Goal: Information Seeking & Learning: Learn about a topic

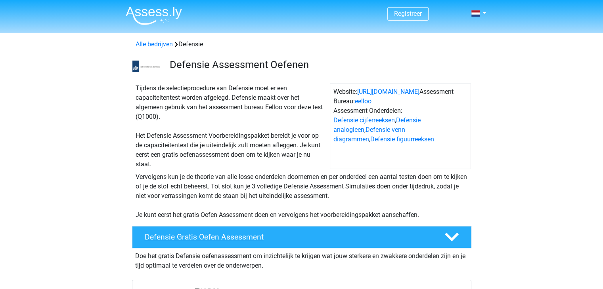
click at [284, 233] on h4 "Defensie Gratis Oefen Assessment" at bounding box center [288, 237] width 287 height 9
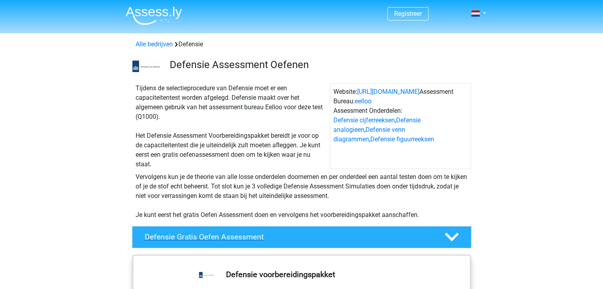
click at [226, 235] on h4 "Defensie Gratis Oefen Assessment" at bounding box center [288, 237] width 287 height 9
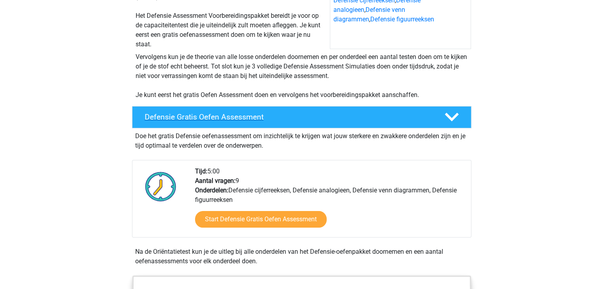
scroll to position [120, 0]
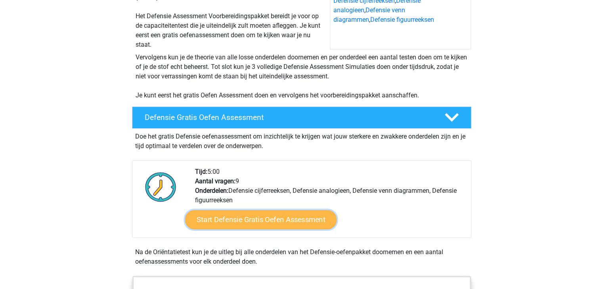
click at [272, 223] on link "Start Defensie Gratis Oefen Assessment" at bounding box center [260, 219] width 151 height 19
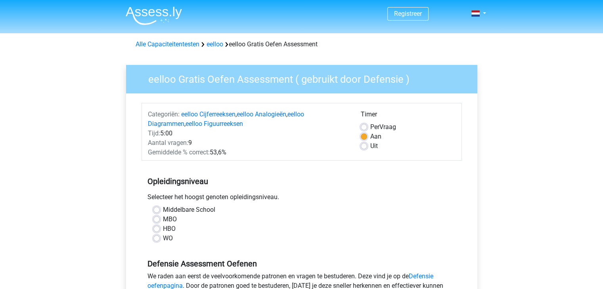
scroll to position [14, 0]
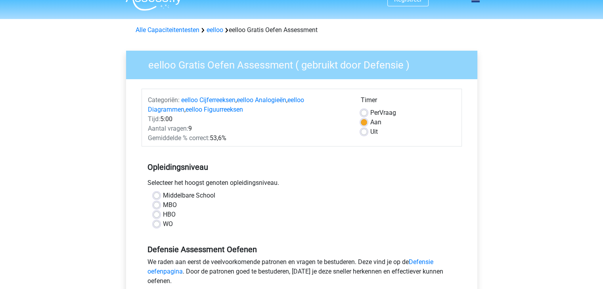
click at [163, 223] on label "WO" at bounding box center [168, 224] width 10 height 10
click at [156, 223] on input "WO" at bounding box center [156, 223] width 6 height 8
radio input "true"
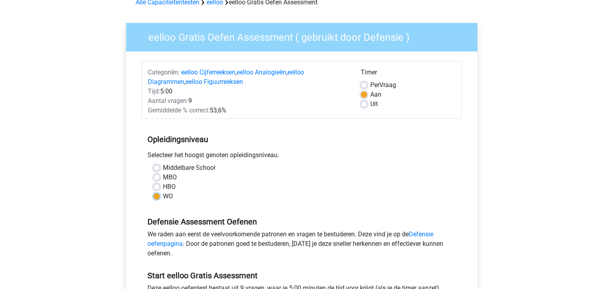
scroll to position [48, 0]
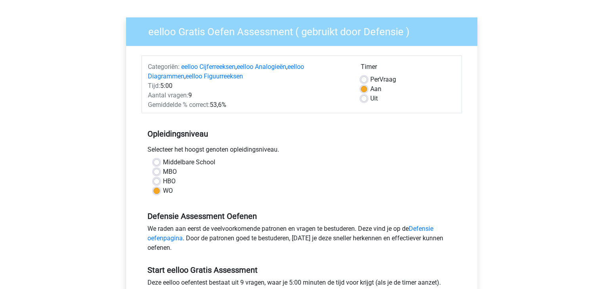
click at [159, 191] on div "WO" at bounding box center [301, 191] width 296 height 10
click at [160, 164] on div "Middelbare School" at bounding box center [301, 163] width 296 height 10
click at [155, 158] on div "Middelbare School" at bounding box center [301, 163] width 296 height 10
click at [163, 161] on label "Middelbare School" at bounding box center [189, 163] width 52 height 10
click at [155, 161] on input "Middelbare School" at bounding box center [156, 162] width 6 height 8
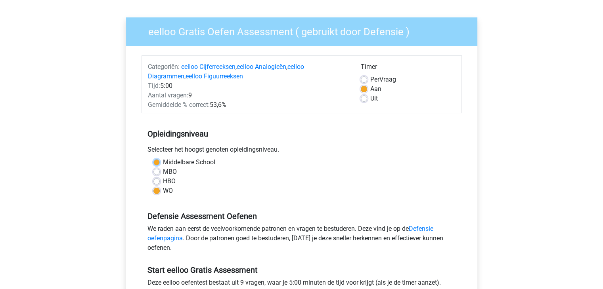
radio input "true"
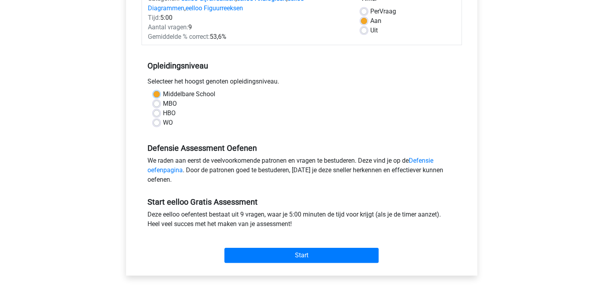
scroll to position [115, 0]
click at [423, 160] on link "Defensie oefenpagina" at bounding box center [290, 165] width 286 height 17
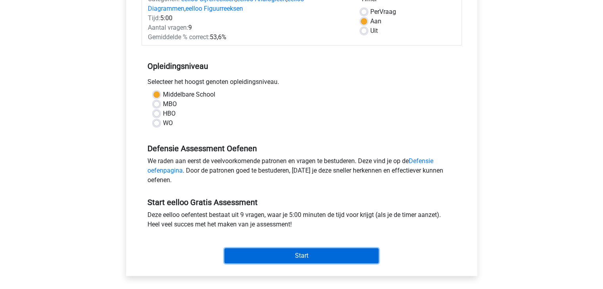
click at [248, 250] on input "Start" at bounding box center [301, 255] width 154 height 15
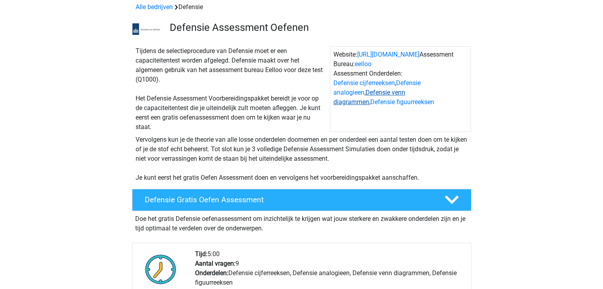
scroll to position [14, 0]
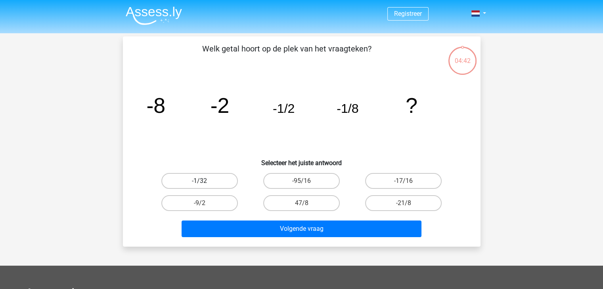
click at [217, 178] on label "-1/32" at bounding box center [199, 181] width 76 height 16
click at [204, 181] on input "-1/32" at bounding box center [201, 183] width 5 height 5
radio input "true"
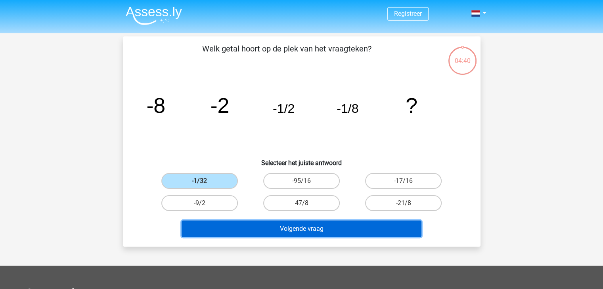
click at [250, 230] on button "Volgende vraag" at bounding box center [301, 229] width 240 height 17
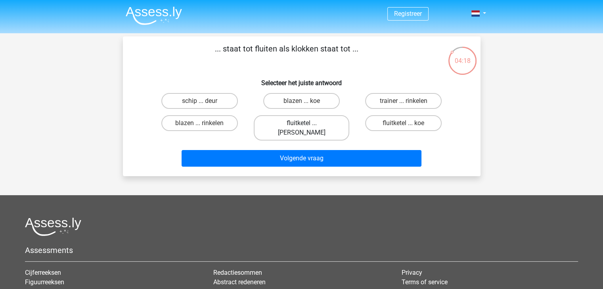
click at [271, 122] on label "fluitketel ... luiden" at bounding box center [301, 127] width 95 height 25
click at [301, 123] on input "fluitketel ... luiden" at bounding box center [303, 125] width 5 height 5
radio input "true"
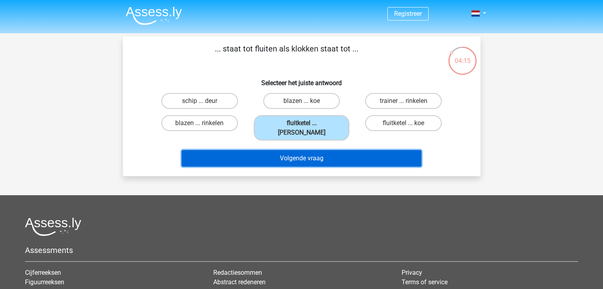
click at [277, 150] on button "Volgende vraag" at bounding box center [301, 158] width 240 height 17
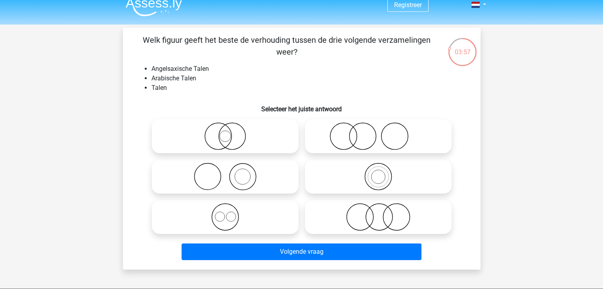
scroll to position [8, 0]
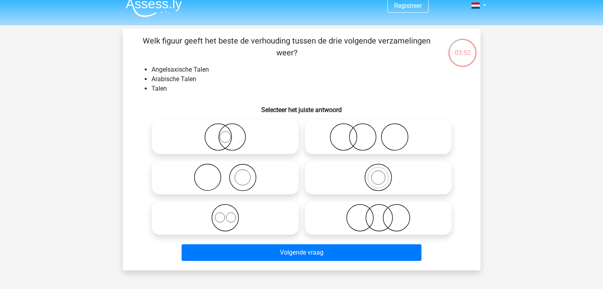
click at [163, 80] on li "Arabische Talen" at bounding box center [309, 79] width 316 height 10
click at [161, 68] on li "Angelsaxische Talen" at bounding box center [309, 70] width 316 height 10
copy li "Angelsaxische"
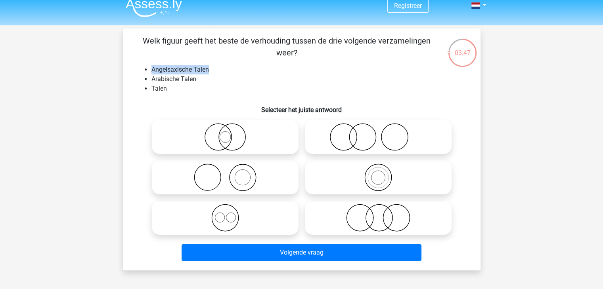
drag, startPoint x: 208, startPoint y: 69, endPoint x: 151, endPoint y: 71, distance: 57.1
click at [151, 71] on li "Angelsaxische Talen" at bounding box center [309, 70] width 316 height 10
copy li "Angelsaxische Talen"
click at [275, 90] on li "Talen" at bounding box center [309, 89] width 316 height 10
click at [231, 215] on icon at bounding box center [225, 218] width 140 height 28
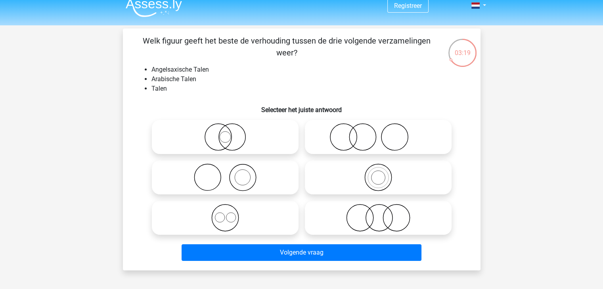
click at [230, 214] on input "radio" at bounding box center [227, 211] width 5 height 5
radio input "true"
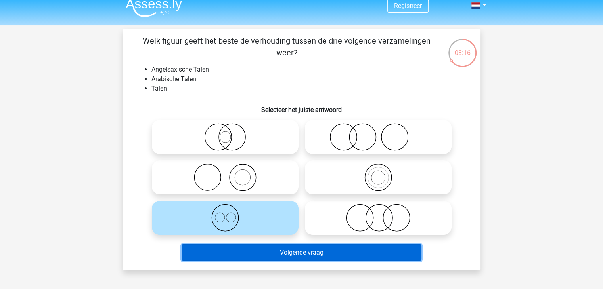
click at [247, 256] on button "Volgende vraag" at bounding box center [301, 252] width 240 height 17
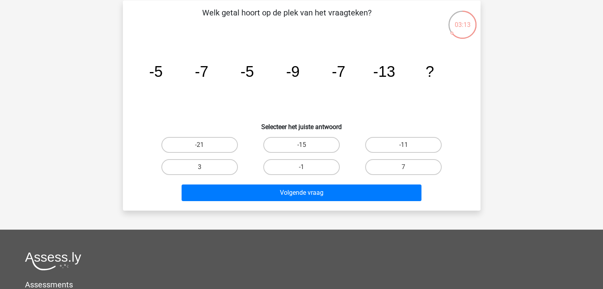
scroll to position [45, 0]
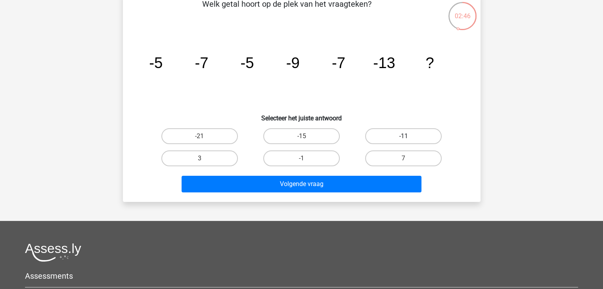
click at [424, 131] on label "-11" at bounding box center [403, 136] width 76 height 16
click at [408, 136] on input "-11" at bounding box center [405, 138] width 5 height 5
radio input "true"
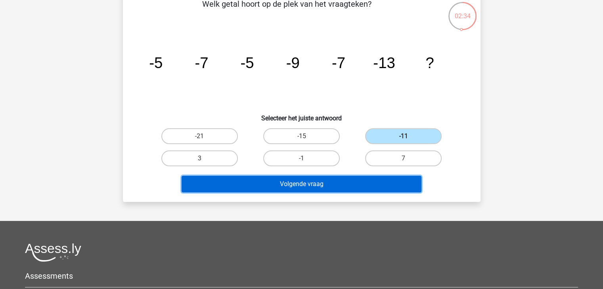
click at [350, 183] on button "Volgende vraag" at bounding box center [301, 184] width 240 height 17
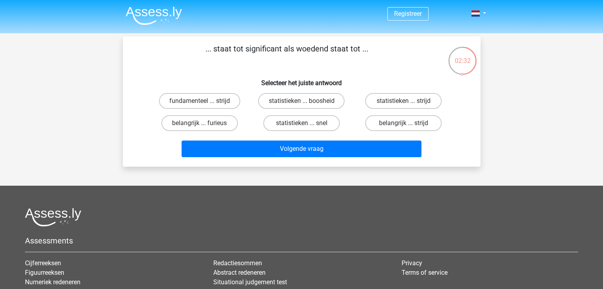
scroll to position [0, 0]
click at [220, 120] on label "belangrijk ... furieus" at bounding box center [199, 123] width 76 height 16
click at [204, 123] on input "belangrijk ... furieus" at bounding box center [201, 125] width 5 height 5
radio input "true"
click at [283, 101] on label "statistieken ... boosheid" at bounding box center [301, 101] width 86 height 16
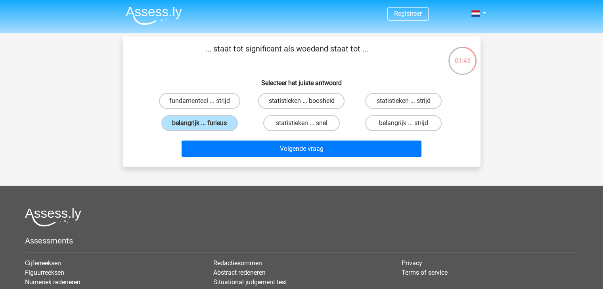
click at [301, 101] on input "statistieken ... boosheid" at bounding box center [303, 103] width 5 height 5
radio input "true"
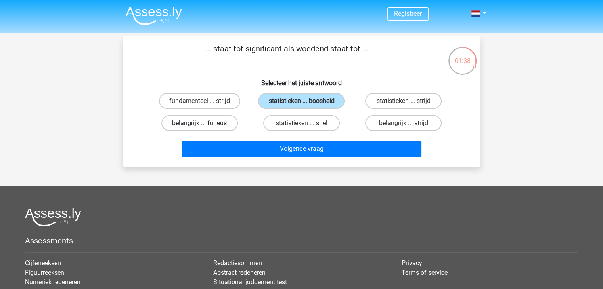
click at [183, 127] on label "belangrijk ... furieus" at bounding box center [199, 123] width 76 height 16
click at [199, 127] on input "belangrijk ... furieus" at bounding box center [201, 125] width 5 height 5
radio input "true"
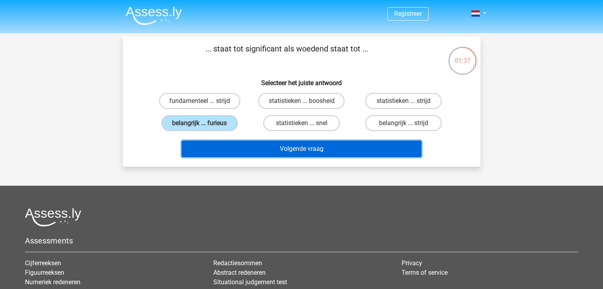
click at [217, 149] on button "Volgende vraag" at bounding box center [301, 149] width 240 height 17
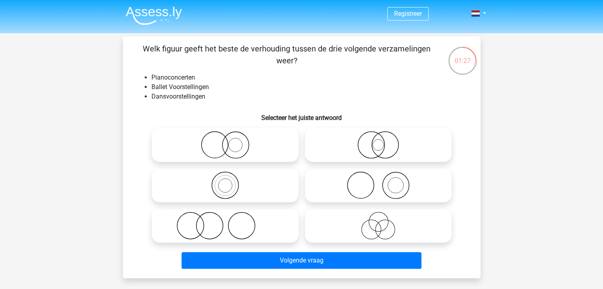
click at [163, 76] on li "Pianoconcerten" at bounding box center [309, 78] width 316 height 10
drag, startPoint x: 163, startPoint y: 76, endPoint x: 180, endPoint y: 102, distance: 31.0
click at [180, 102] on div "Welk figuur geeft het beste de verhouding tussen de drie volgende verzamelingen…" at bounding box center [301, 157] width 351 height 229
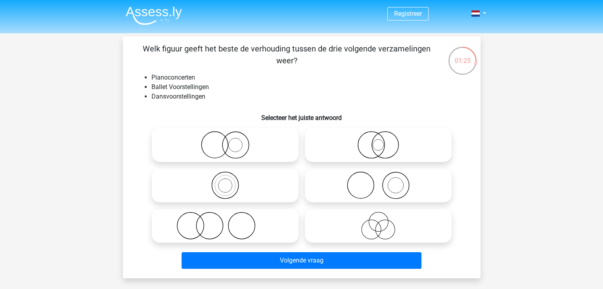
click at [179, 101] on li "Dansvoorstellingen" at bounding box center [309, 97] width 316 height 10
click at [166, 93] on li "Dansvoorstellingen" at bounding box center [309, 97] width 316 height 10
click at [275, 226] on icon at bounding box center [225, 226] width 140 height 28
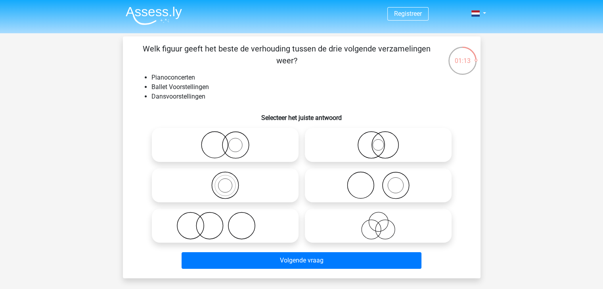
click at [230, 222] on input "radio" at bounding box center [227, 219] width 5 height 5
radio input "true"
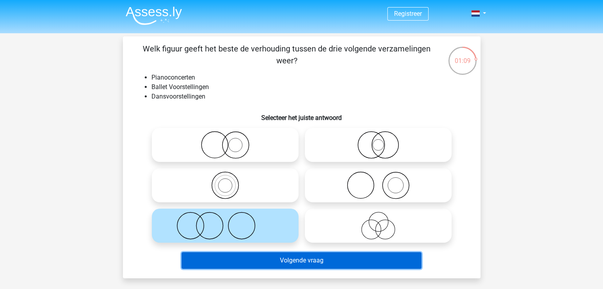
click at [279, 259] on button "Volgende vraag" at bounding box center [301, 260] width 240 height 17
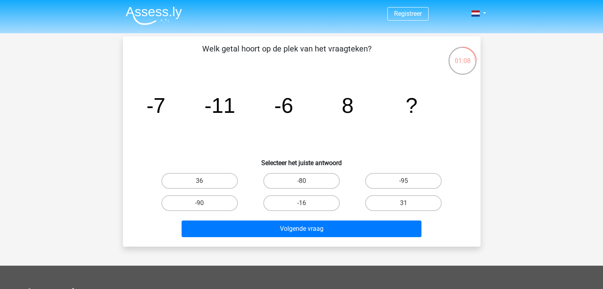
scroll to position [1, 0]
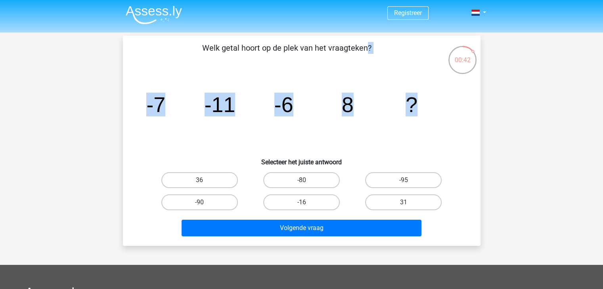
drag, startPoint x: 200, startPoint y: 51, endPoint x: 446, endPoint y: 107, distance: 252.3
click at [446, 107] on div "Welk getal hoort op de plek van het vraagteken? image/svg+xml -7 -11 -6 8 ? Sel…" at bounding box center [301, 141] width 351 height 198
copy div "Welk getal hoort op de plek van het vraagteken? image/svg+xml -7 -11 -6 8 ?"
click at [435, 102] on icon "image/svg+xml -7 -11 -6 8 ?" at bounding box center [301, 112] width 319 height 80
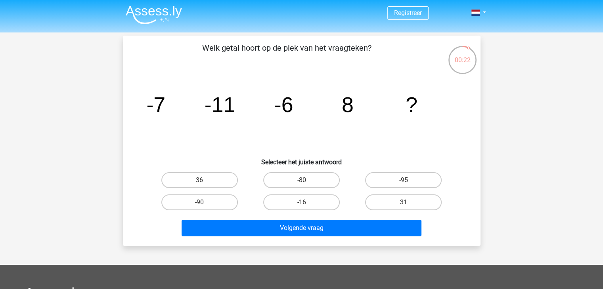
click at [364, 204] on div "31" at bounding box center [402, 203] width 95 height 16
click at [372, 202] on label "31" at bounding box center [403, 203] width 76 height 16
click at [403, 202] on input "31" at bounding box center [405, 204] width 5 height 5
radio input "true"
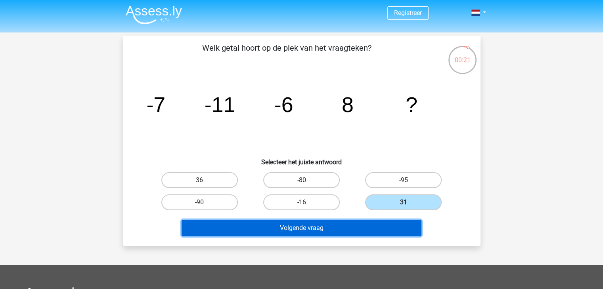
click at [359, 223] on button "Volgende vraag" at bounding box center [301, 228] width 240 height 17
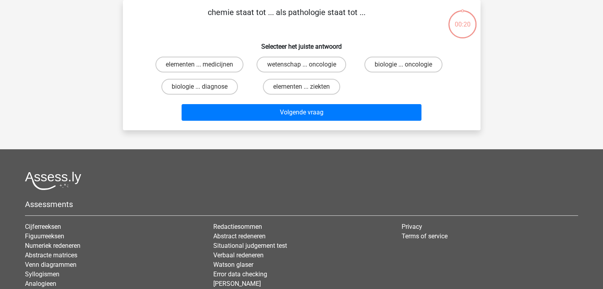
scroll to position [0, 0]
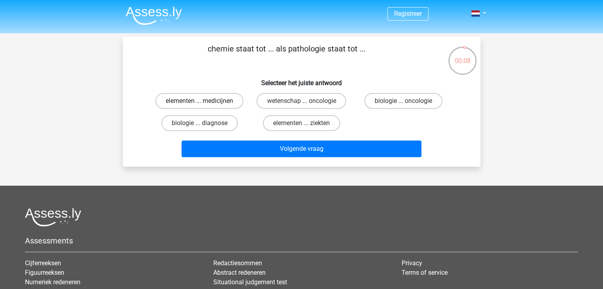
click at [219, 99] on label "elementen ... medicijnen" at bounding box center [199, 101] width 88 height 16
click at [204, 101] on input "elementen ... medicijnen" at bounding box center [201, 103] width 5 height 5
radio input "true"
click at [280, 120] on label "elementen ... ziekten" at bounding box center [301, 123] width 77 height 16
click at [301, 123] on input "elementen ... ziekten" at bounding box center [303, 125] width 5 height 5
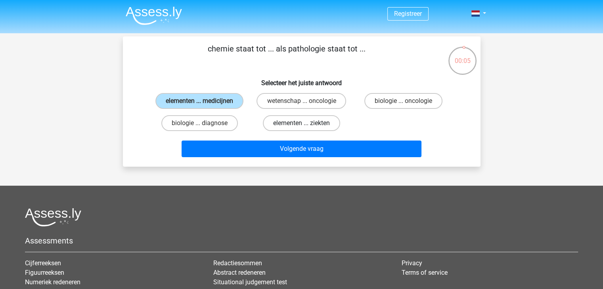
radio input "true"
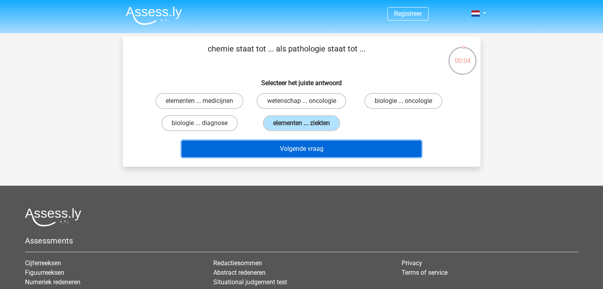
click at [293, 146] on button "Volgende vraag" at bounding box center [301, 149] width 240 height 17
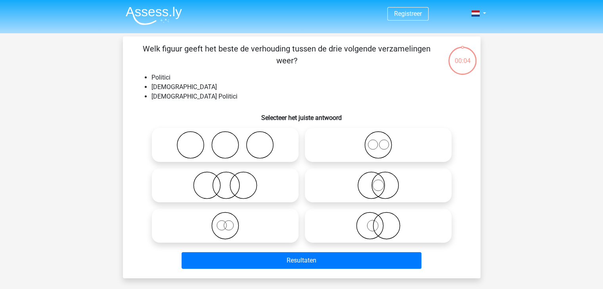
scroll to position [36, 0]
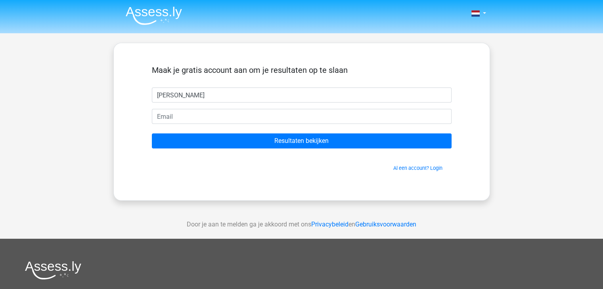
type input "[PERSON_NAME]"
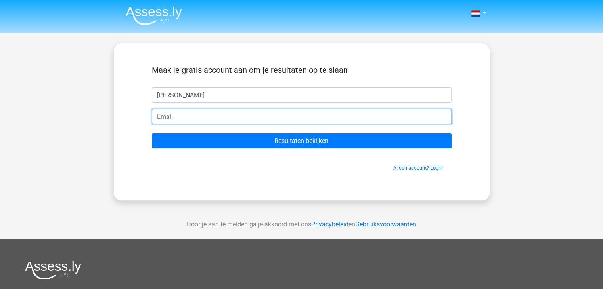
click at [284, 118] on input "email" at bounding box center [301, 116] width 299 height 15
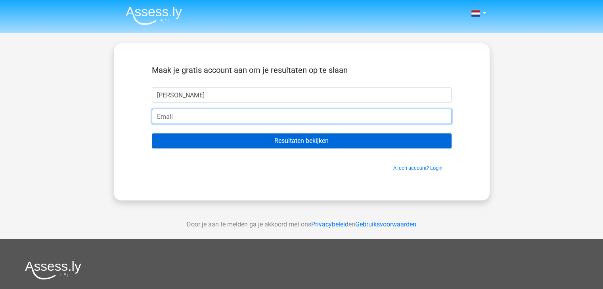
type input "[EMAIL_ADDRESS][DOMAIN_NAME]"
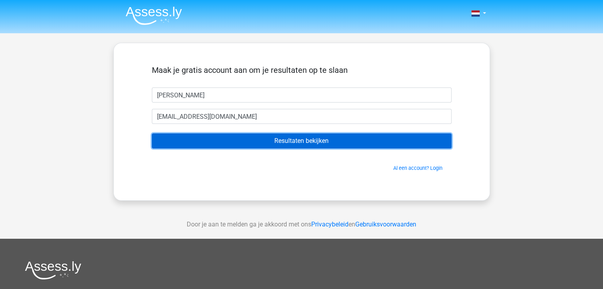
click at [225, 139] on input "Resultaten bekijken" at bounding box center [301, 140] width 299 height 15
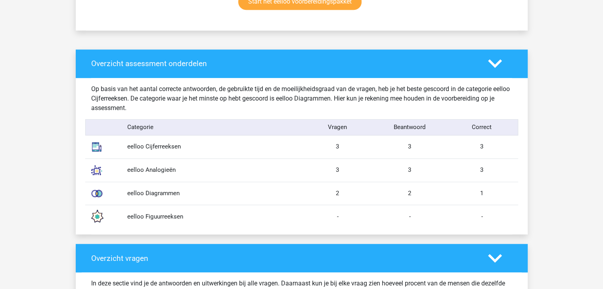
scroll to position [570, 0]
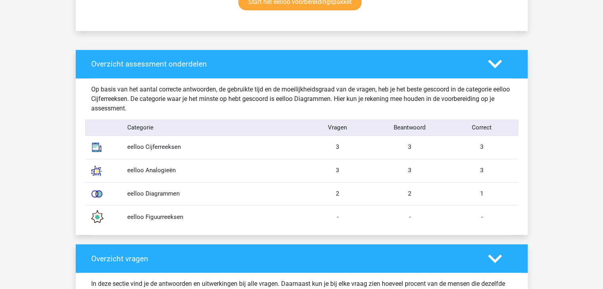
click at [151, 215] on div "eelloo Figuurreeksen" at bounding box center [211, 217] width 180 height 9
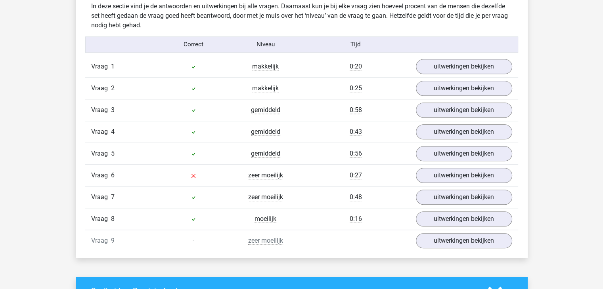
scroll to position [847, 0]
click at [257, 172] on span "zeer moeilijk" at bounding box center [265, 176] width 35 height 8
click at [435, 171] on link "uitwerkingen bekijken" at bounding box center [463, 175] width 111 height 17
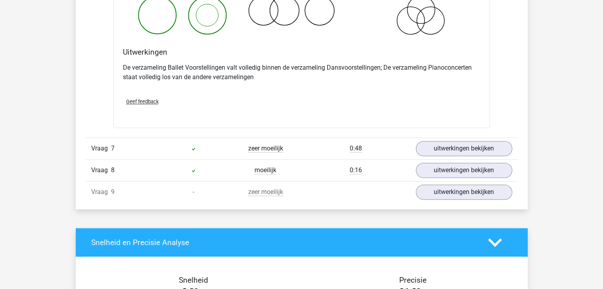
scroll to position [1199, 0]
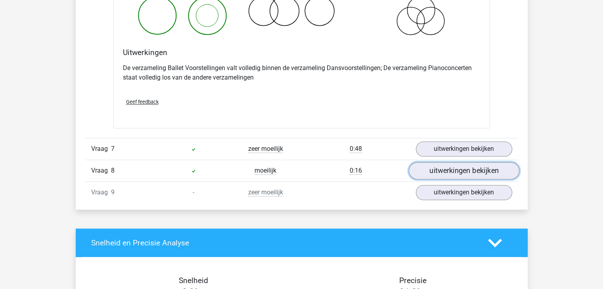
click at [475, 169] on link "uitwerkingen bekijken" at bounding box center [463, 170] width 111 height 17
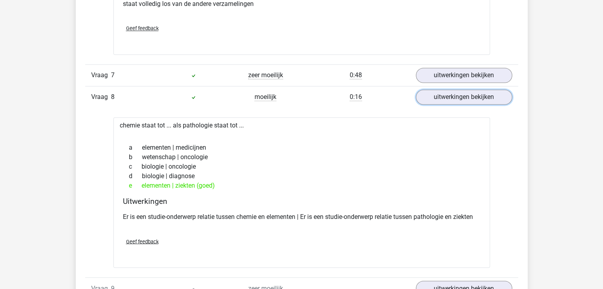
scroll to position [1272, 0]
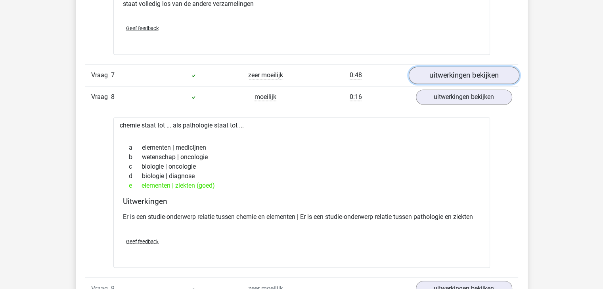
click at [439, 71] on link "uitwerkingen bekijken" at bounding box center [463, 75] width 111 height 17
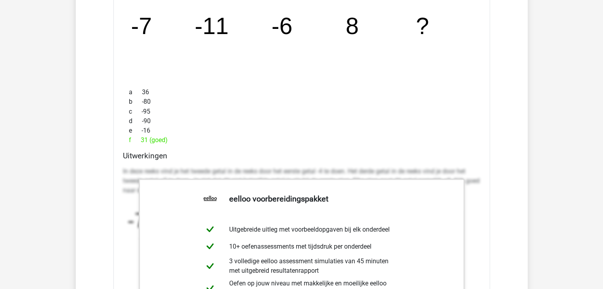
scroll to position [1394, 0]
